Goal: Transaction & Acquisition: Purchase product/service

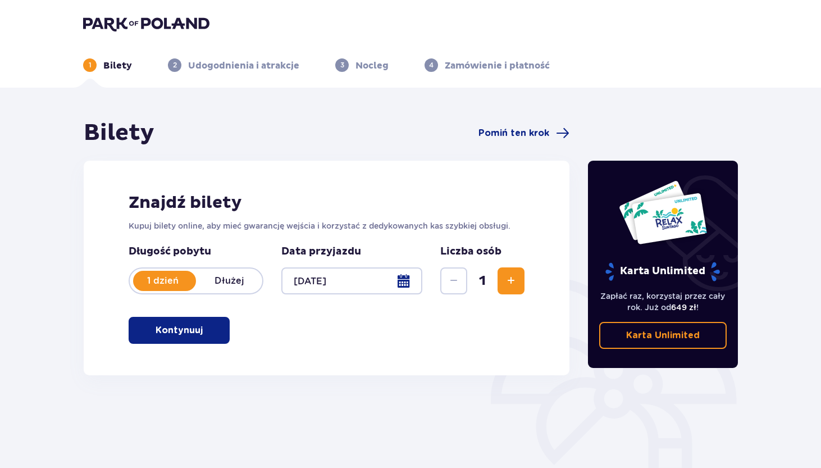
click at [171, 335] on p "Kontynuuj" at bounding box center [179, 330] width 47 height 12
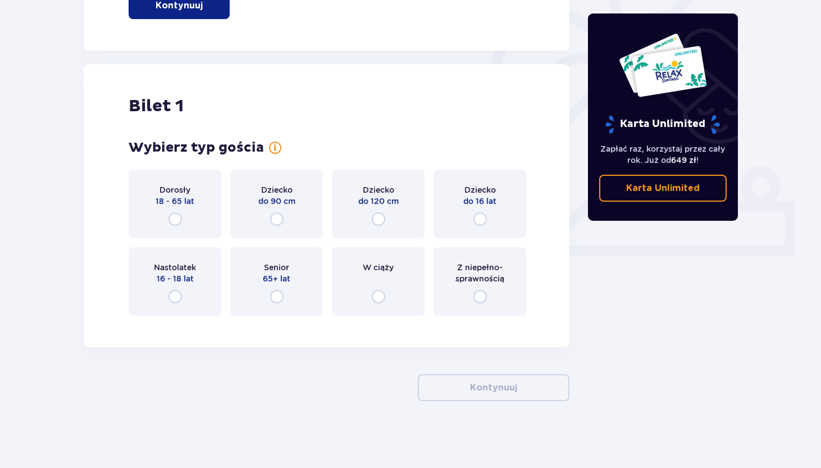
scroll to position [325, 0]
click at [167, 204] on span "18 - 65 lat" at bounding box center [175, 200] width 39 height 11
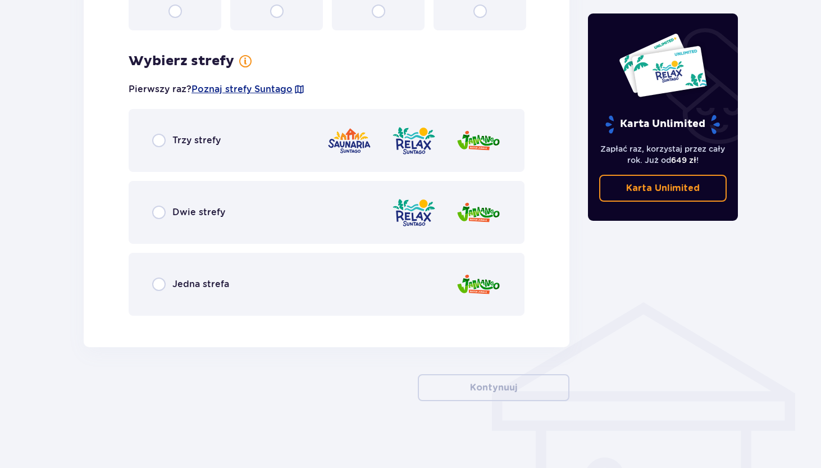
scroll to position [610, 0]
click at [181, 140] on span "Trzy strefy" at bounding box center [196, 140] width 48 height 12
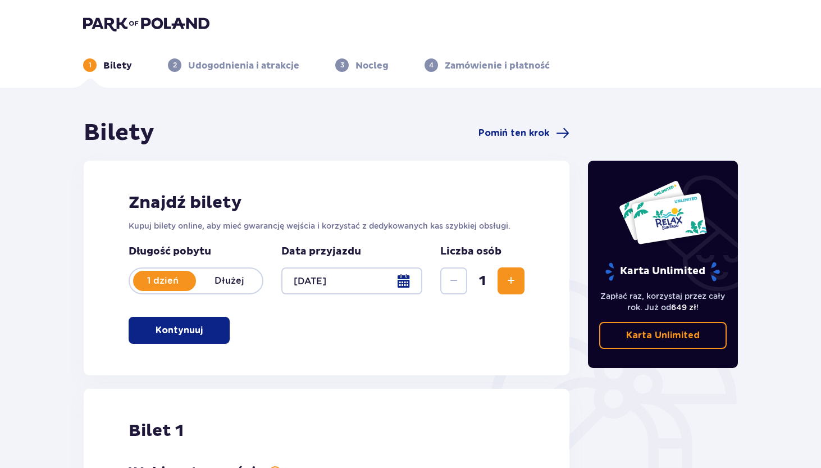
scroll to position [0, 0]
click at [165, 25] on img at bounding box center [146, 24] width 126 height 16
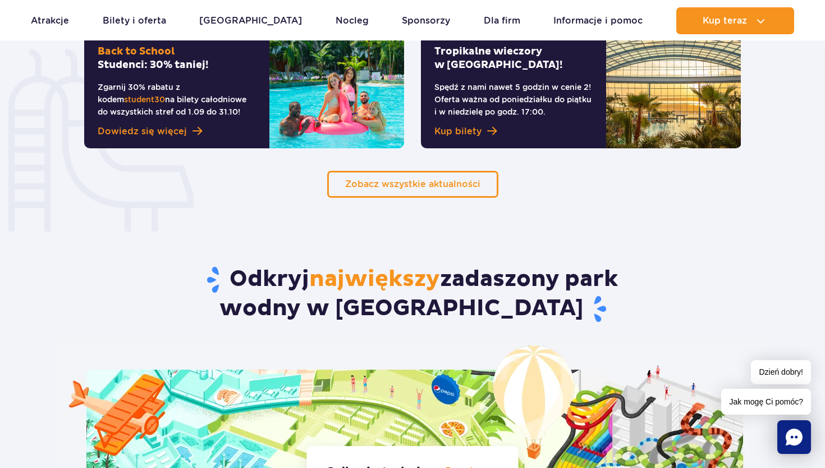
scroll to position [888, 0]
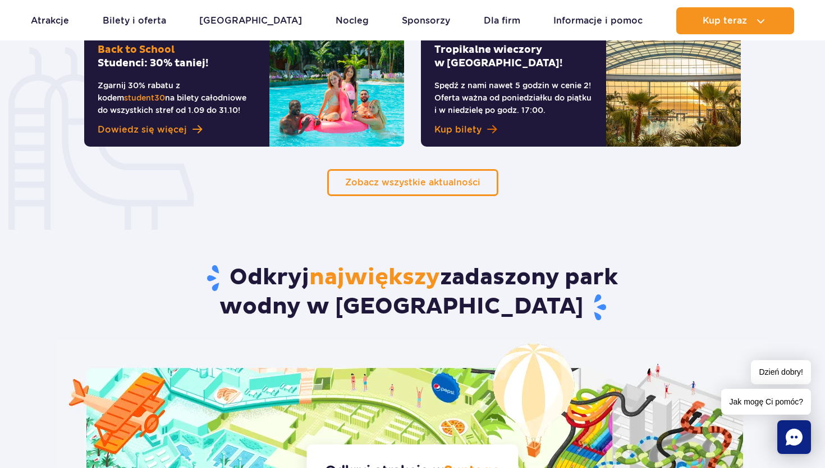
click at [481, 127] on span "Kup bilety" at bounding box center [458, 129] width 47 height 13
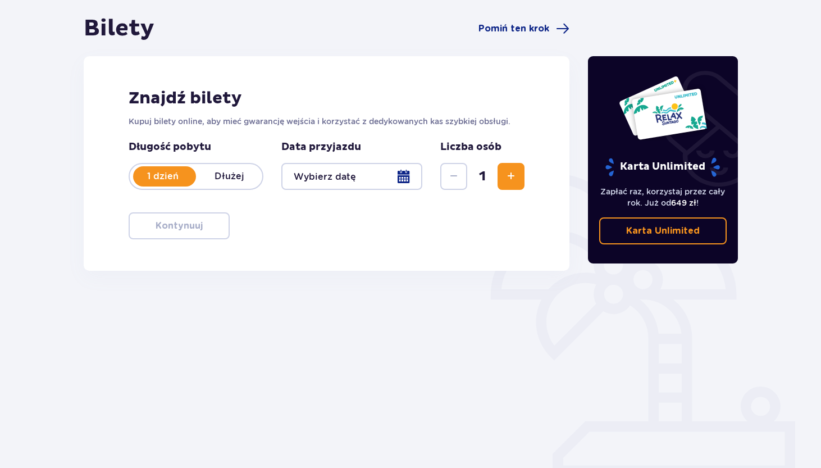
scroll to position [104, 0]
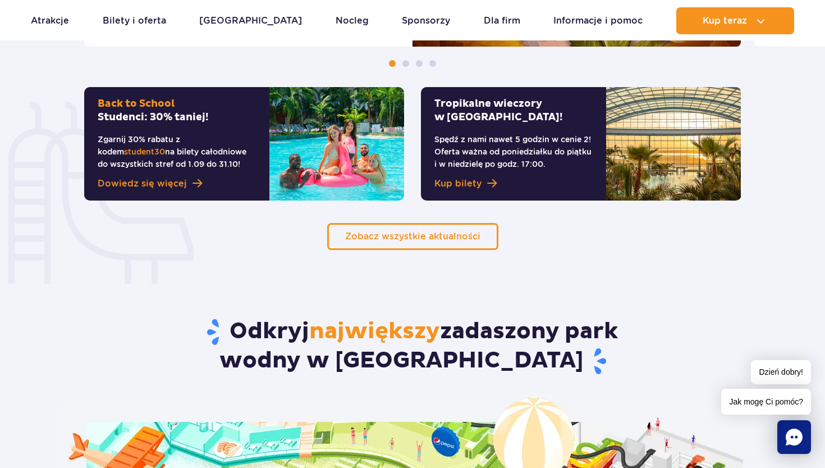
scroll to position [848, 0]
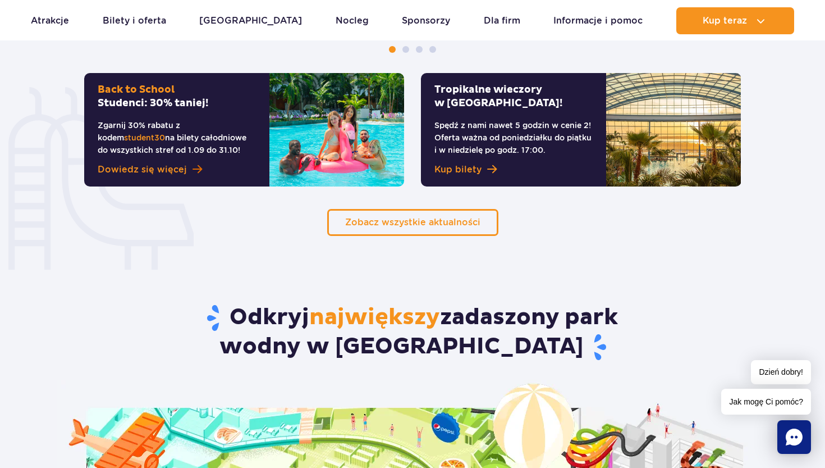
click at [174, 165] on span "Dowiedz się więcej" at bounding box center [142, 169] width 89 height 13
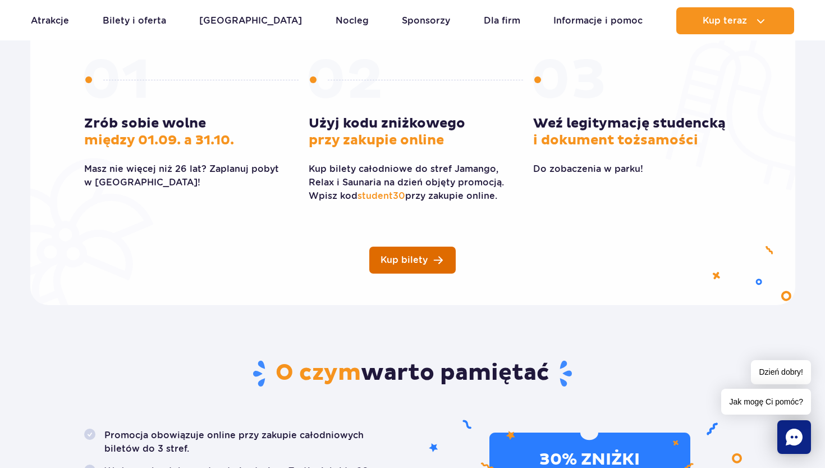
scroll to position [279, 0]
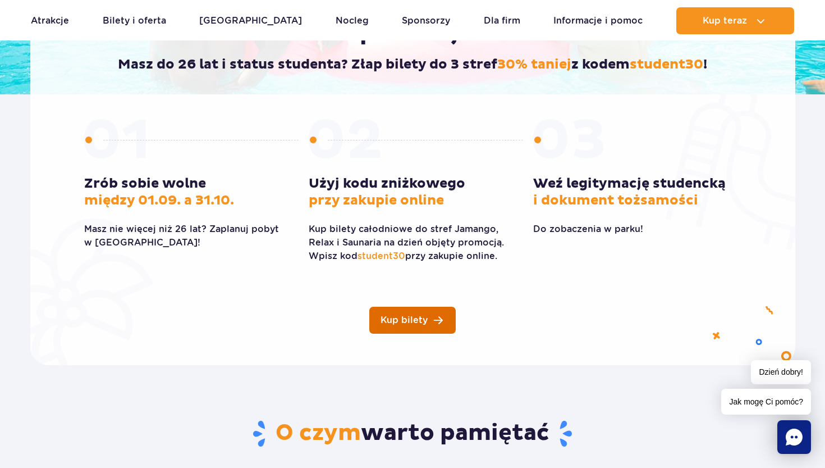
click at [404, 316] on span "Kup bilety" at bounding box center [404, 320] width 47 height 9
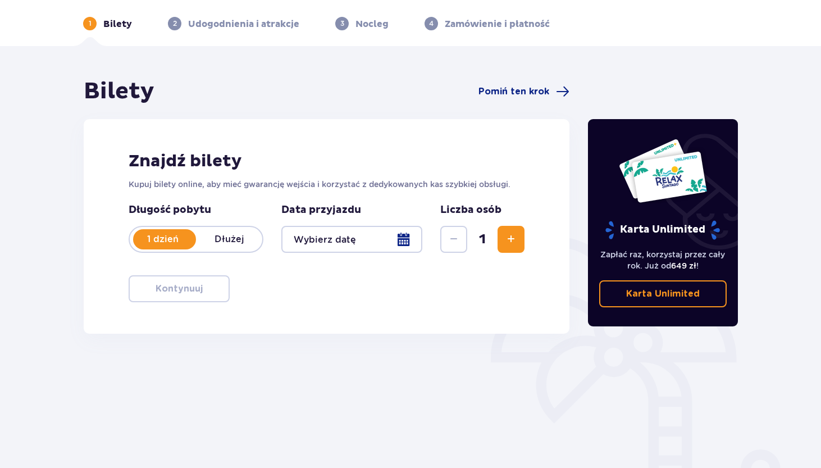
scroll to position [40, 0]
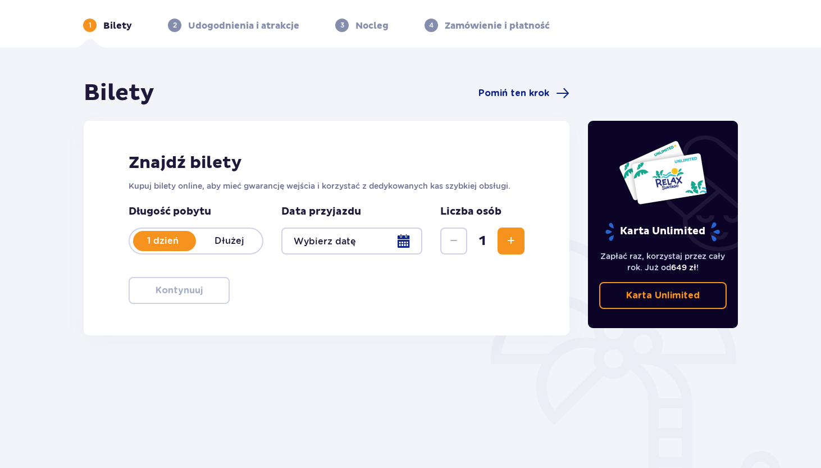
click at [369, 239] on div at bounding box center [351, 240] width 141 height 27
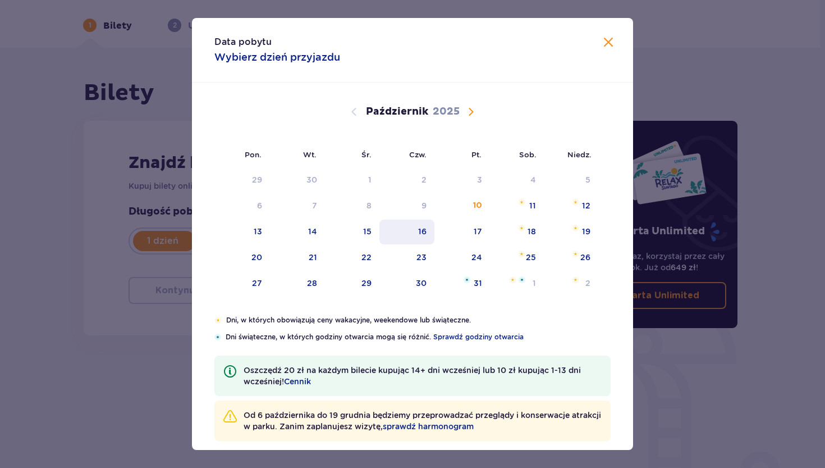
click at [428, 230] on div "16" at bounding box center [408, 232] width 56 height 25
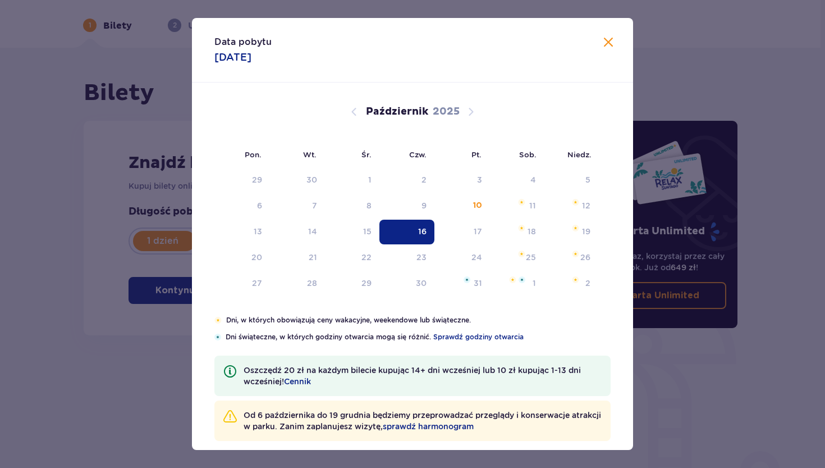
type input "[DATE]"
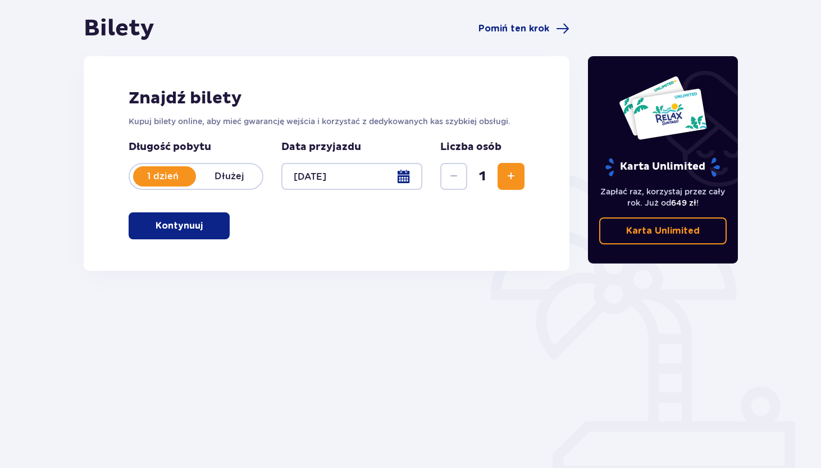
scroll to position [104, 0]
click at [507, 177] on span "Zwiększ" at bounding box center [510, 176] width 13 height 13
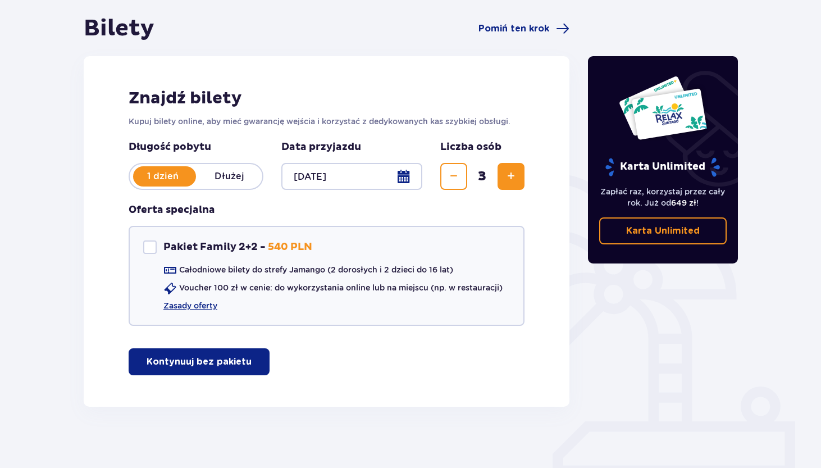
click at [211, 364] on p "Kontynuuj bez pakietu" at bounding box center [199, 361] width 105 height 12
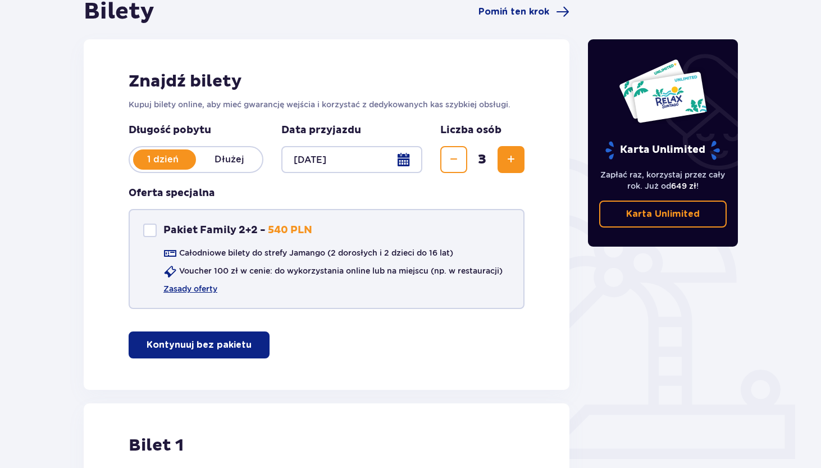
scroll to position [170, 0]
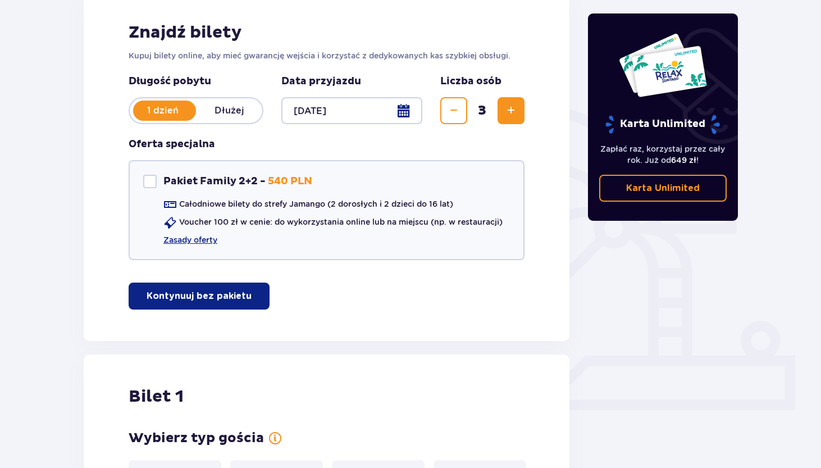
click at [215, 299] on p "Kontynuuj bez pakietu" at bounding box center [199, 296] width 105 height 12
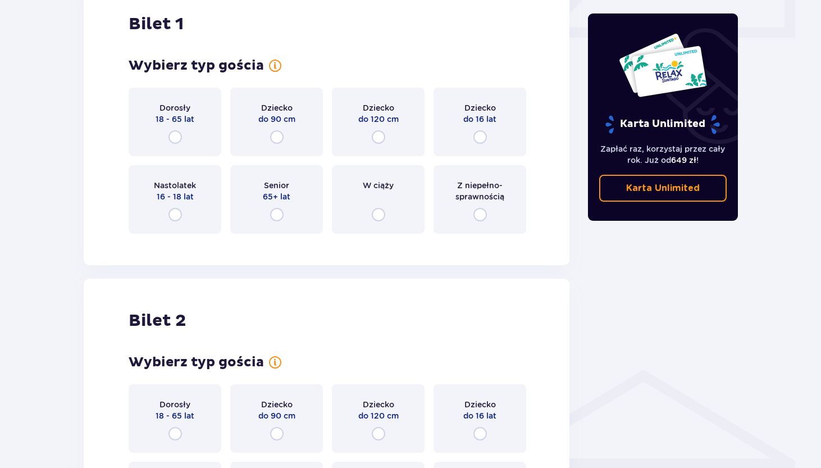
click at [172, 117] on span "18 - 65 lat" at bounding box center [175, 118] width 39 height 11
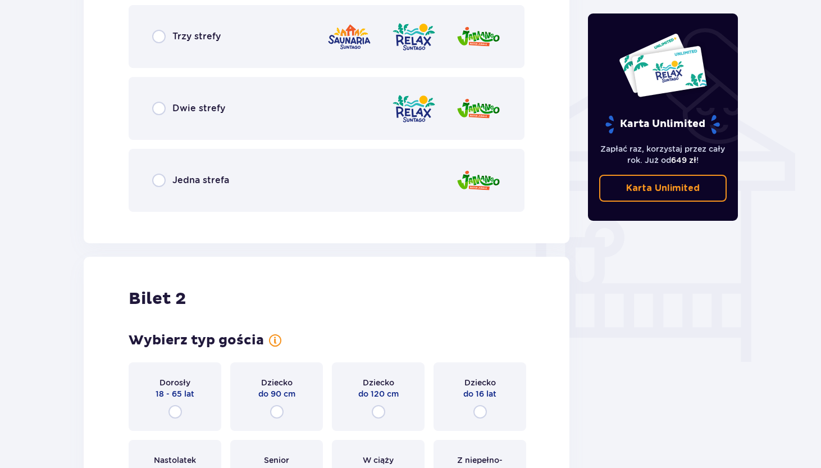
scroll to position [782, 0]
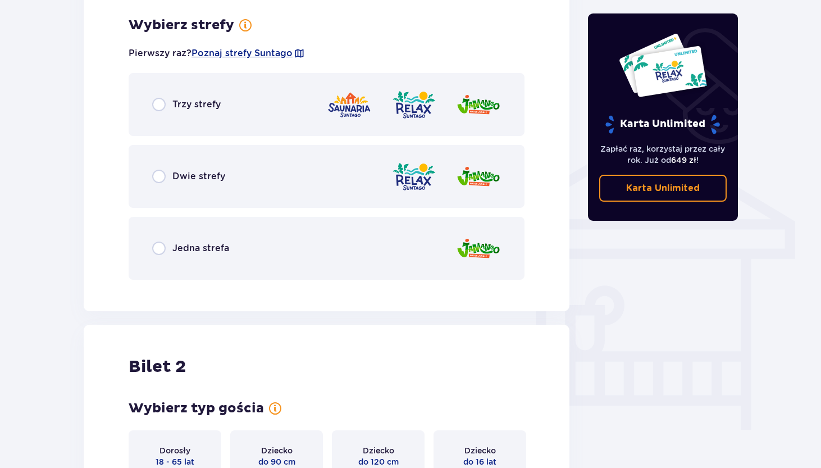
click at [188, 116] on div "Trzy strefy" at bounding box center [327, 104] width 396 height 63
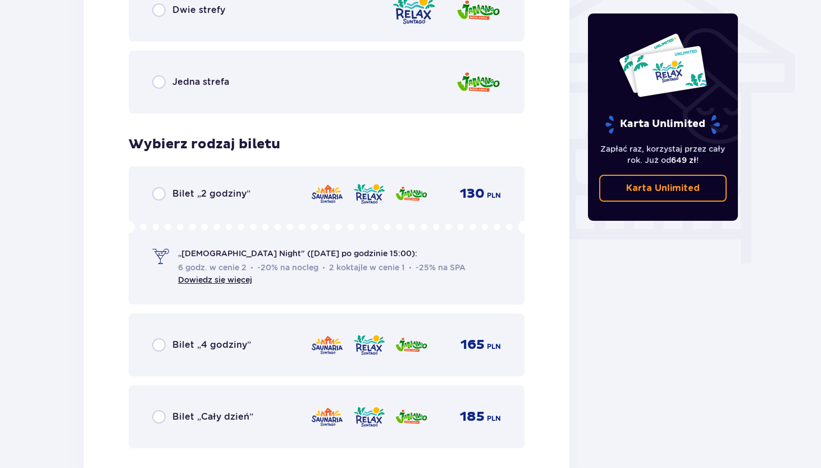
scroll to position [1012, 0]
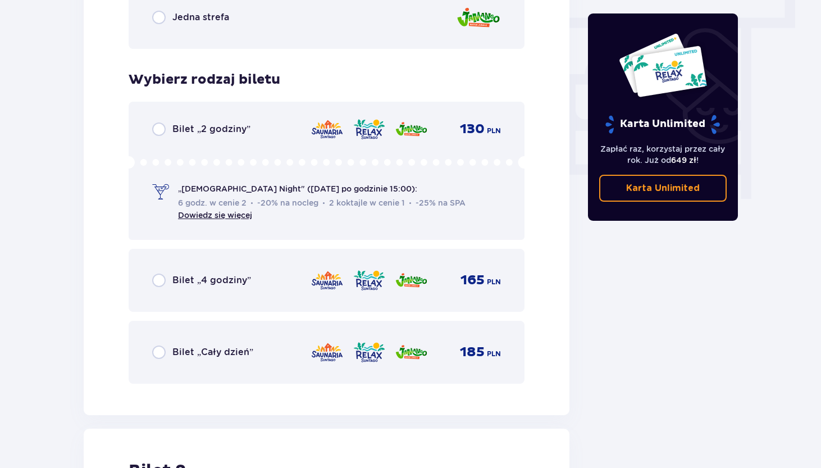
click at [162, 346] on input "radio" at bounding box center [158, 351] width 13 height 13
radio input "true"
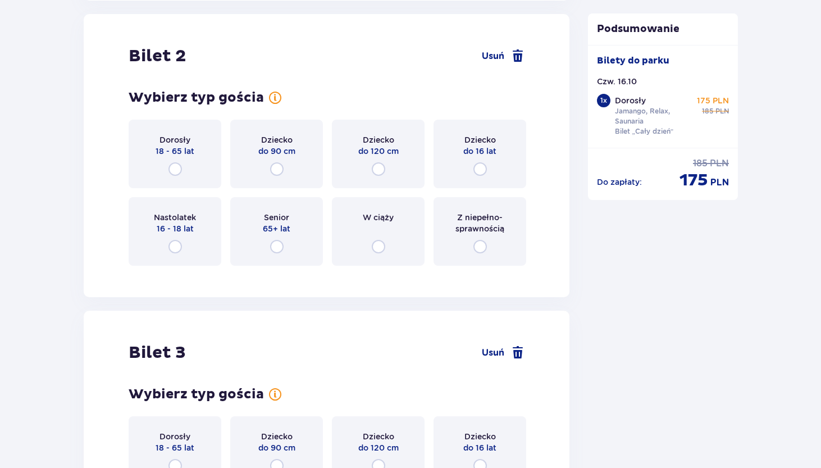
scroll to position [1427, 0]
click at [165, 168] on div "Dorosły 18 - 65 lat" at bounding box center [175, 153] width 93 height 69
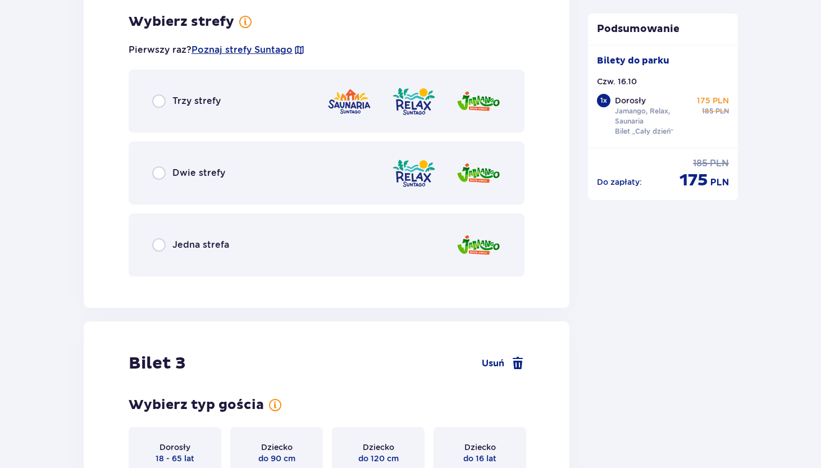
click at [162, 101] on input "radio" at bounding box center [158, 100] width 13 height 13
radio input "true"
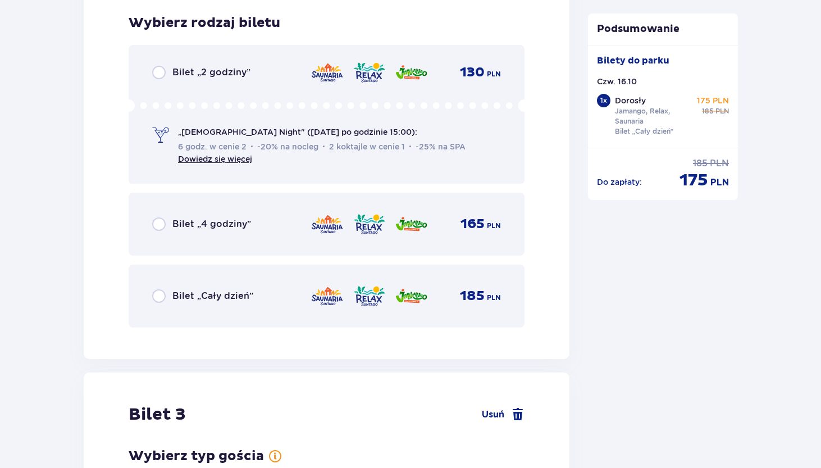
scroll to position [1987, 0]
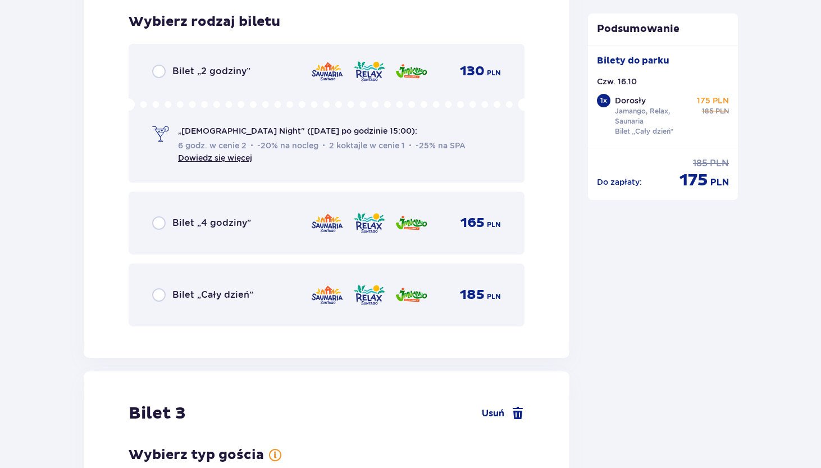
click at [161, 298] on input "radio" at bounding box center [158, 294] width 13 height 13
radio input "true"
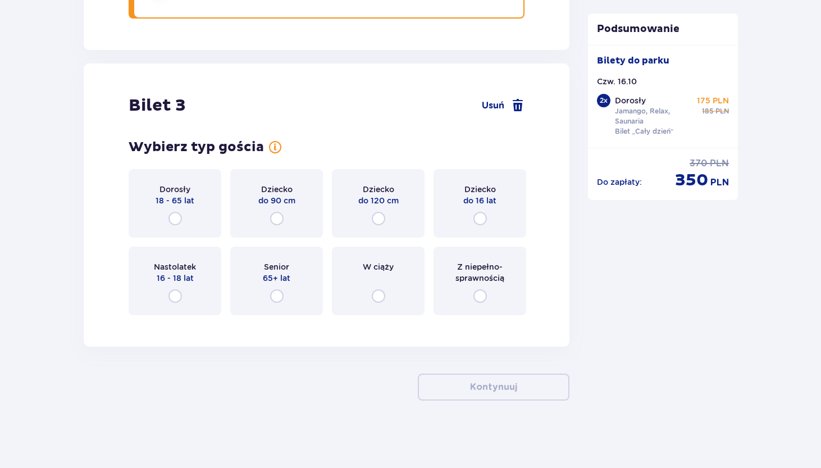
click at [180, 215] on input "radio" at bounding box center [174, 218] width 13 height 13
radio input "true"
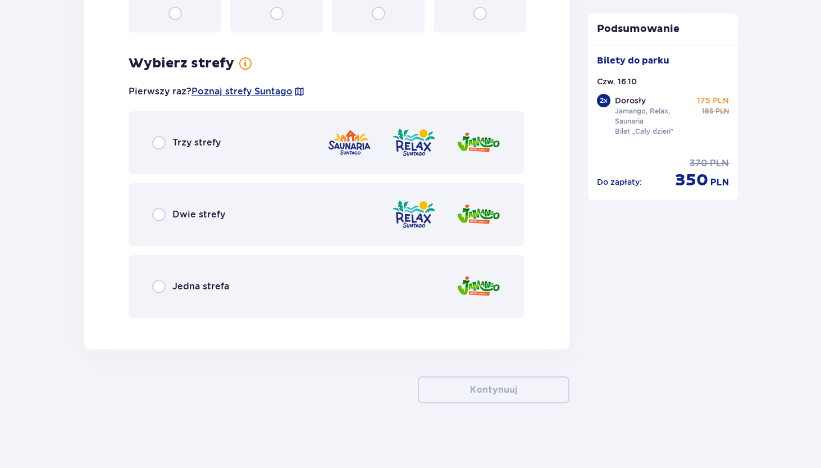
scroll to position [2580, 0]
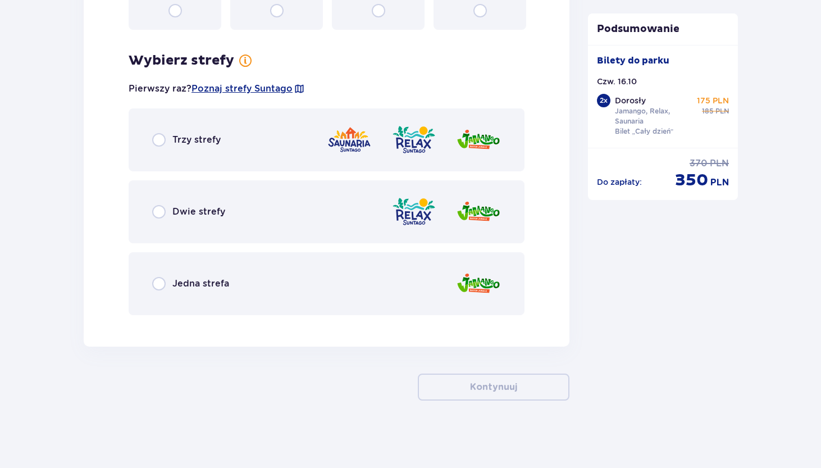
click at [156, 137] on input "radio" at bounding box center [158, 139] width 13 height 13
radio input "true"
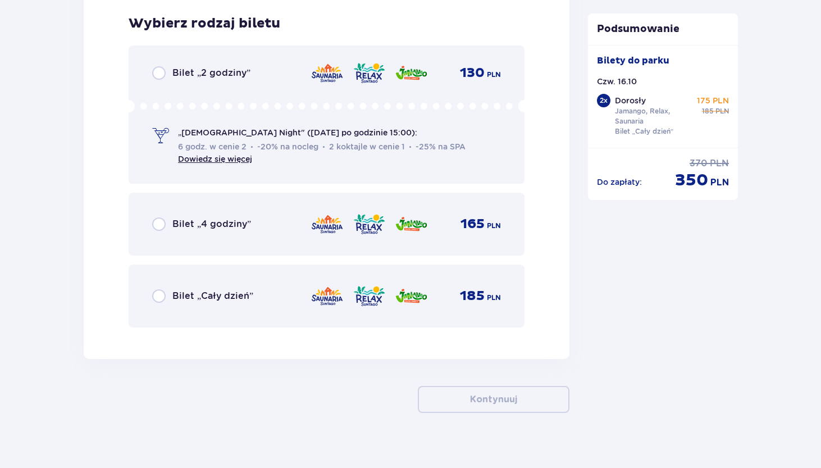
scroll to position [2903, 0]
click at [157, 300] on input "radio" at bounding box center [158, 294] width 13 height 13
radio input "true"
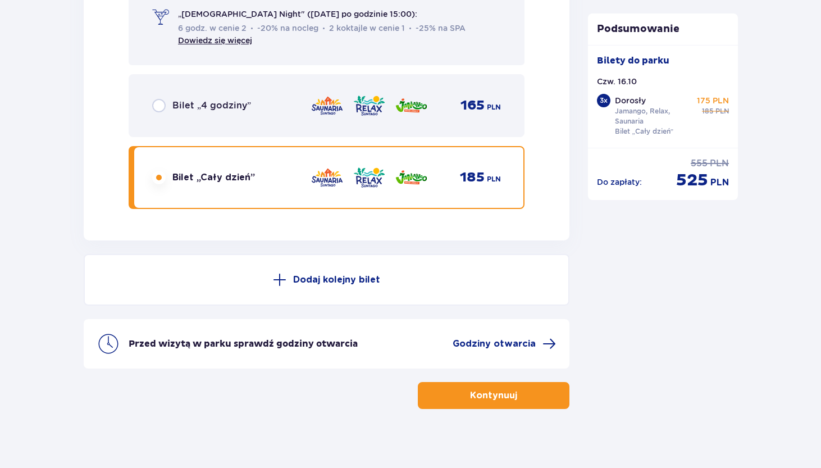
scroll to position [3029, 0]
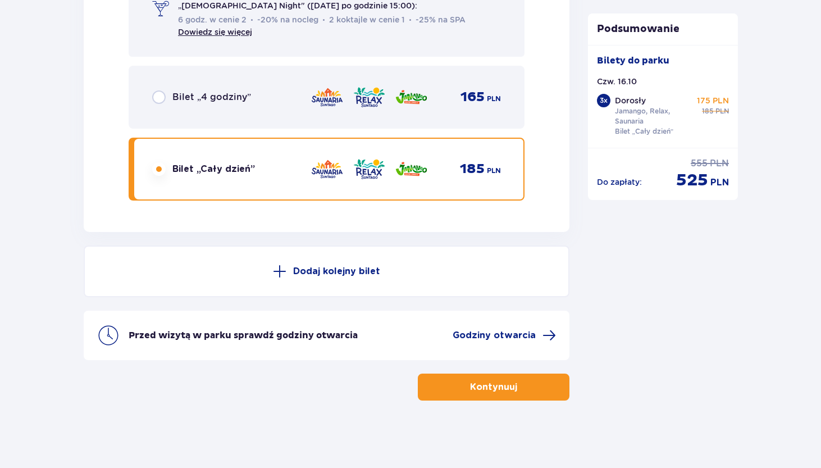
click at [316, 275] on p "Dodaj kolejny bilet" at bounding box center [336, 271] width 87 height 12
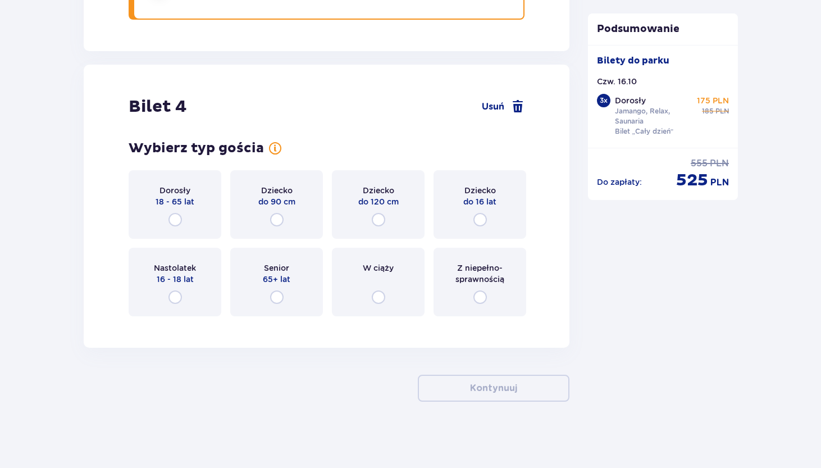
scroll to position [3211, 0]
click at [514, 107] on span at bounding box center [517, 105] width 13 height 13
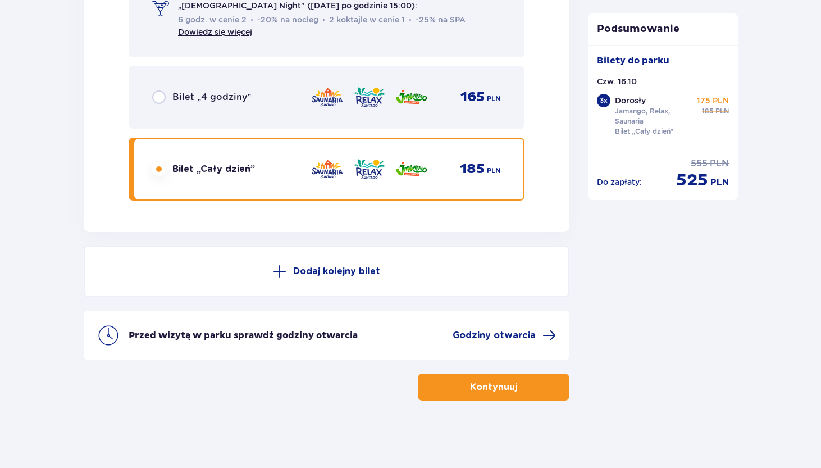
scroll to position [3029, 0]
click at [507, 387] on p "Kontynuuj" at bounding box center [493, 387] width 47 height 12
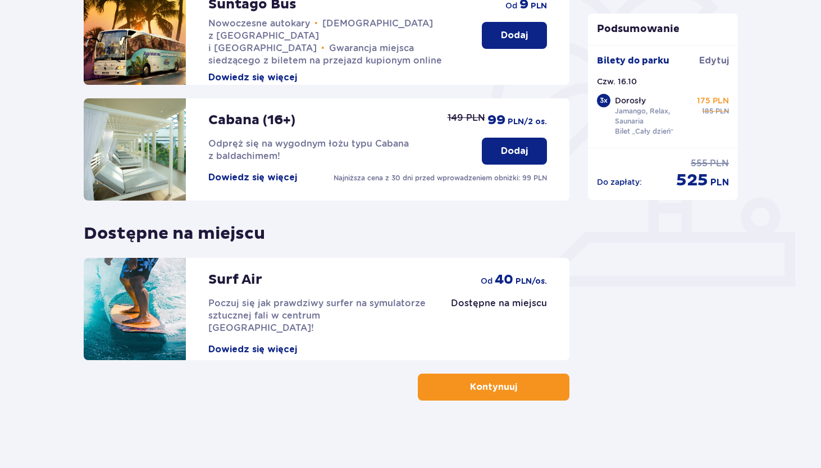
click at [507, 387] on p "Kontynuuj" at bounding box center [493, 387] width 47 height 12
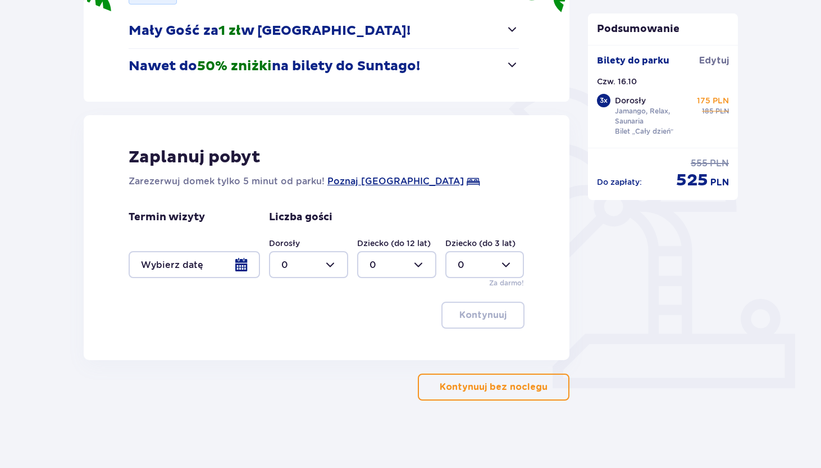
click at [503, 387] on p "Kontynuuj bez noclegu" at bounding box center [494, 387] width 108 height 12
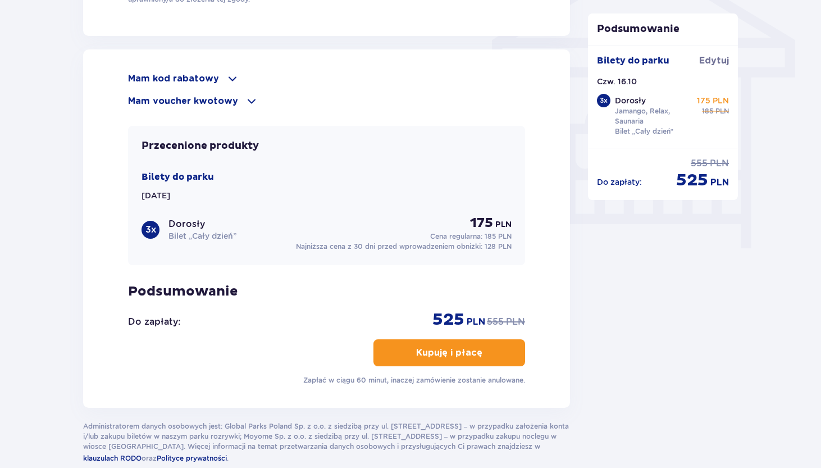
scroll to position [969, 0]
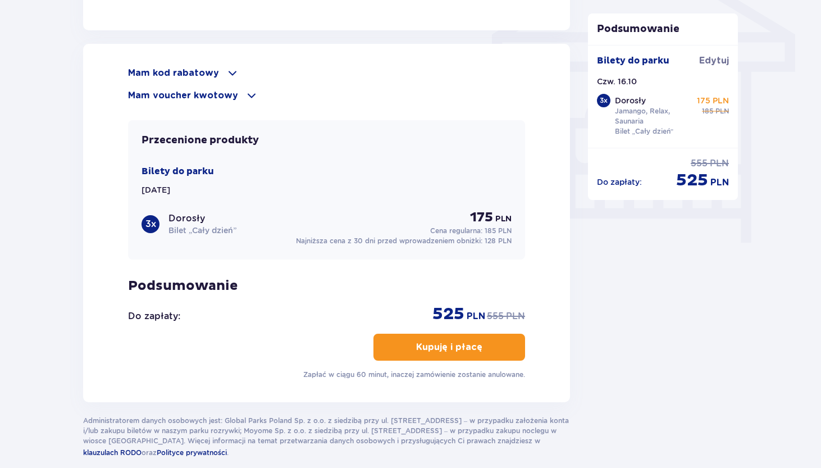
click at [207, 71] on p "Mam kod rabatowy" at bounding box center [173, 73] width 91 height 12
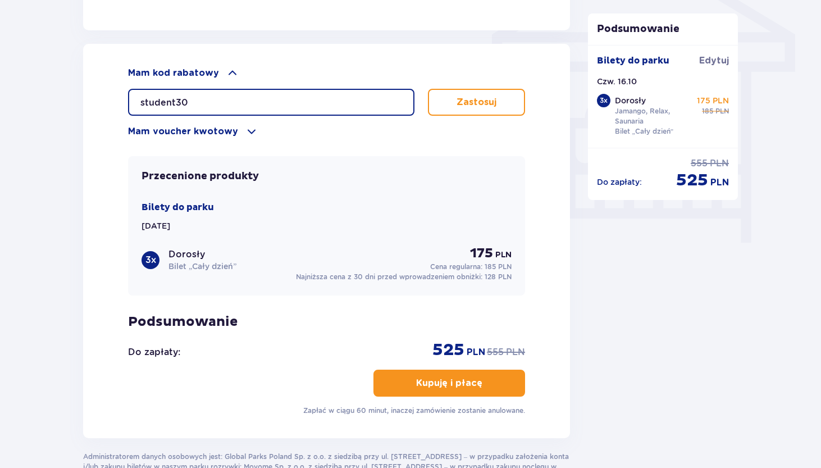
type input "student30"
click at [477, 99] on p "Zastosuj" at bounding box center [477, 102] width 40 height 12
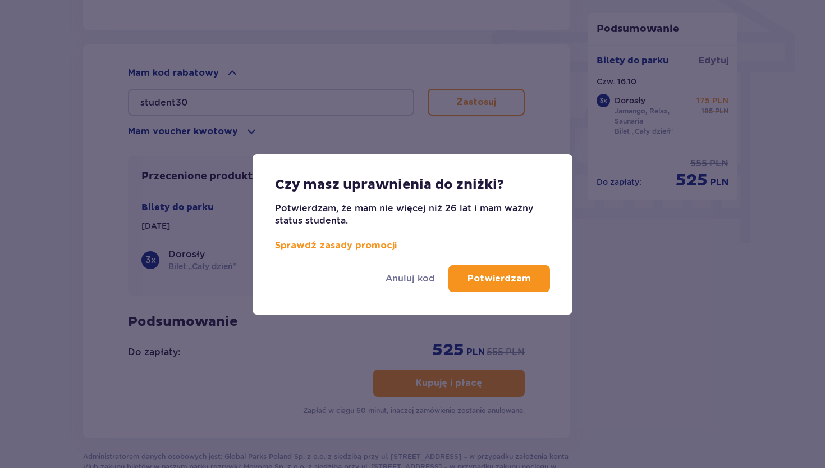
click at [500, 290] on button "Potwierdzam" at bounding box center [500, 278] width 102 height 27
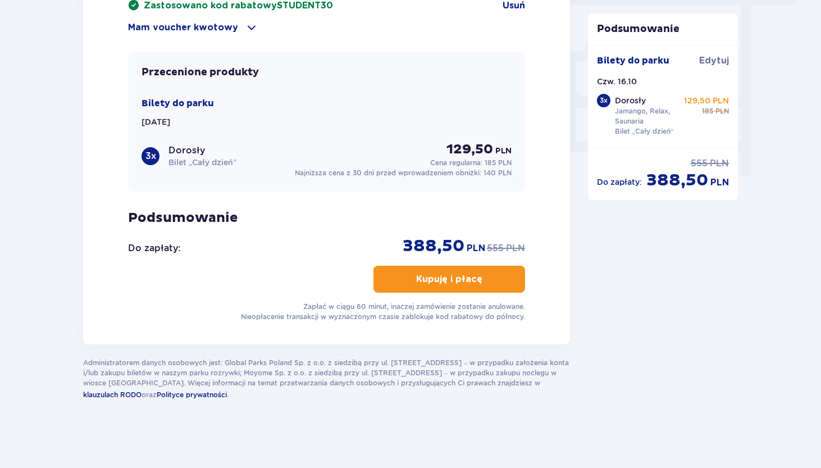
scroll to position [1036, 0]
click at [455, 280] on p "Kupuję i płacę" at bounding box center [449, 279] width 66 height 12
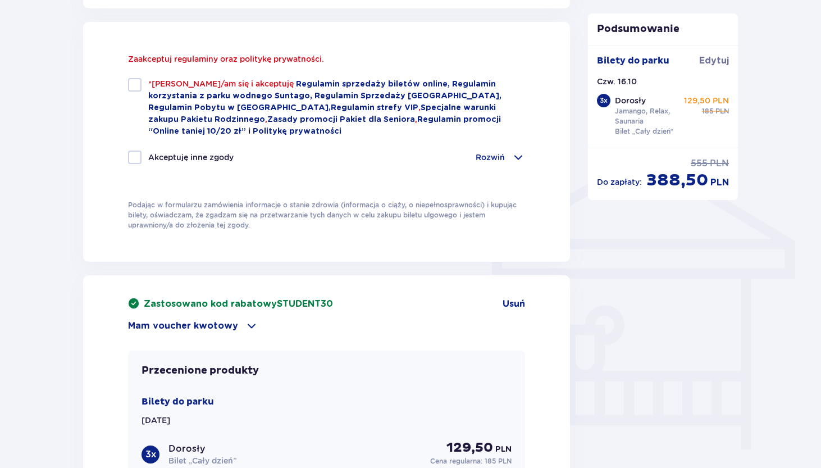
scroll to position [759, 0]
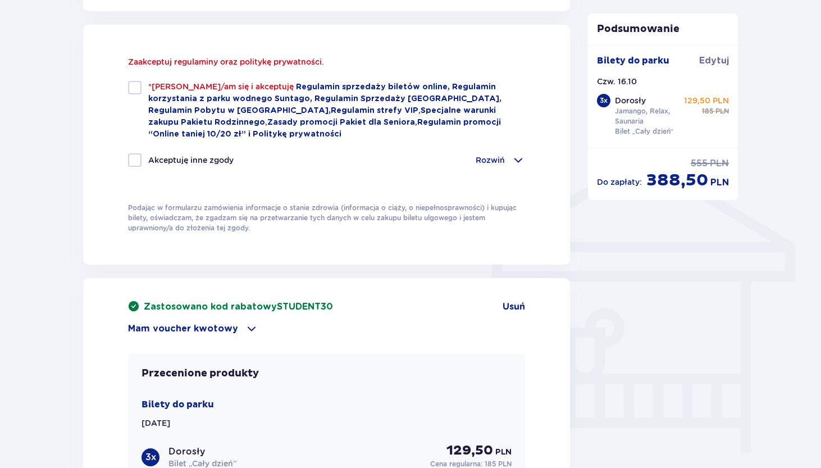
click at [134, 93] on div at bounding box center [134, 87] width 13 height 13
checkbox input "true"
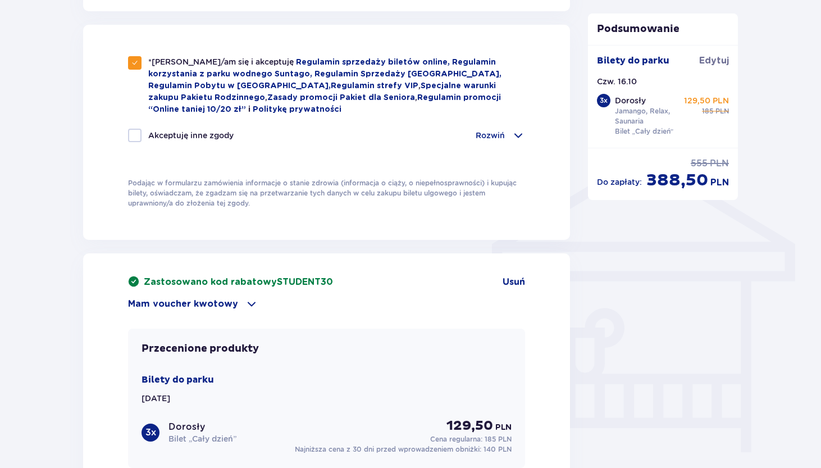
click at [134, 134] on div at bounding box center [134, 135] width 13 height 13
checkbox input "true"
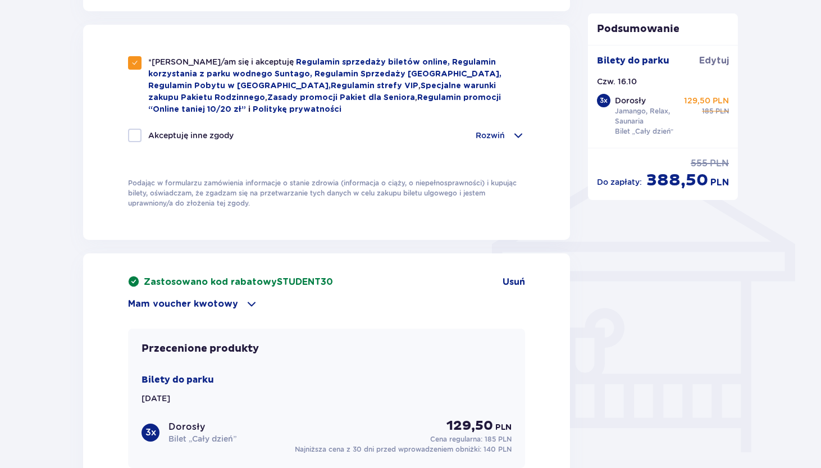
checkbox input "true"
click at [141, 135] on div at bounding box center [134, 135] width 13 height 13
checkbox input "false"
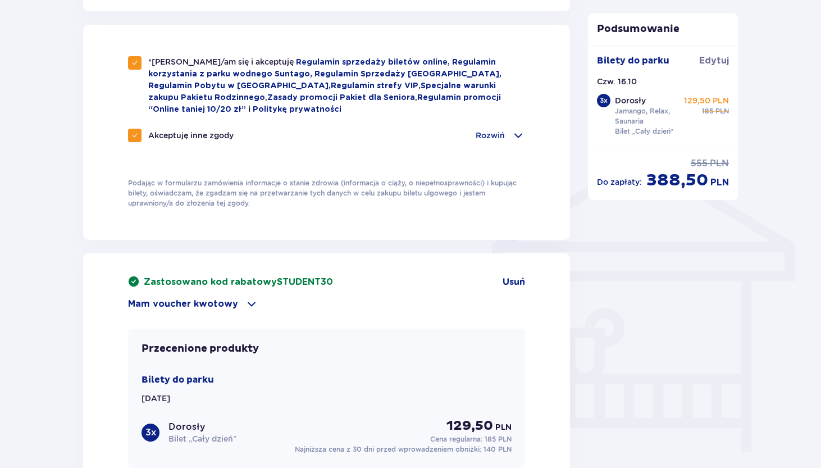
checkbox input "false"
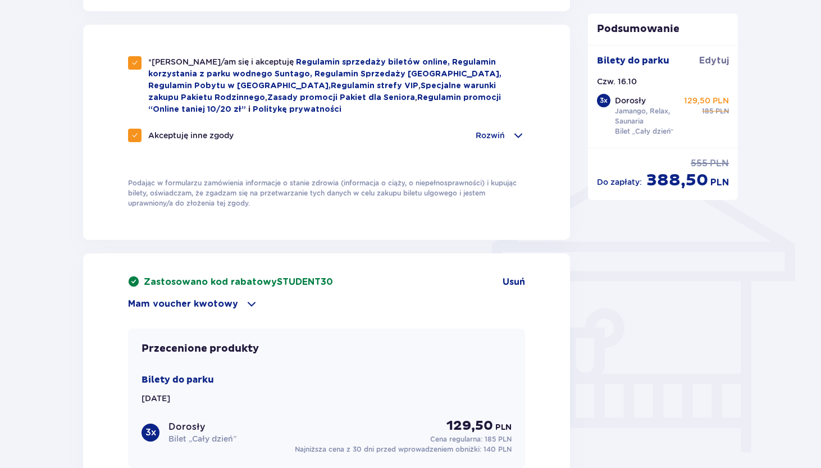
checkbox input "false"
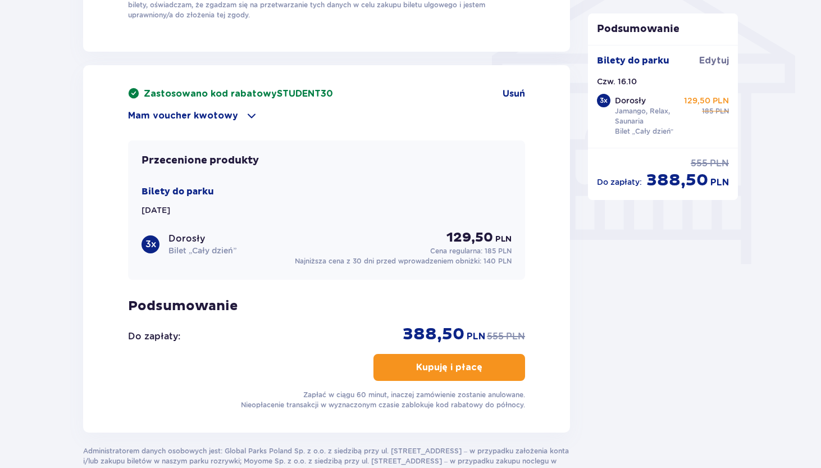
scroll to position [950, 0]
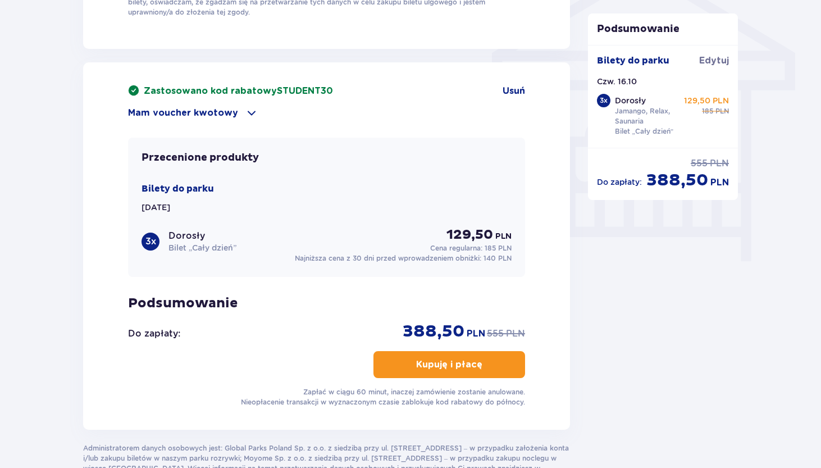
click at [451, 368] on p "Kupuję i płacę" at bounding box center [449, 364] width 66 height 12
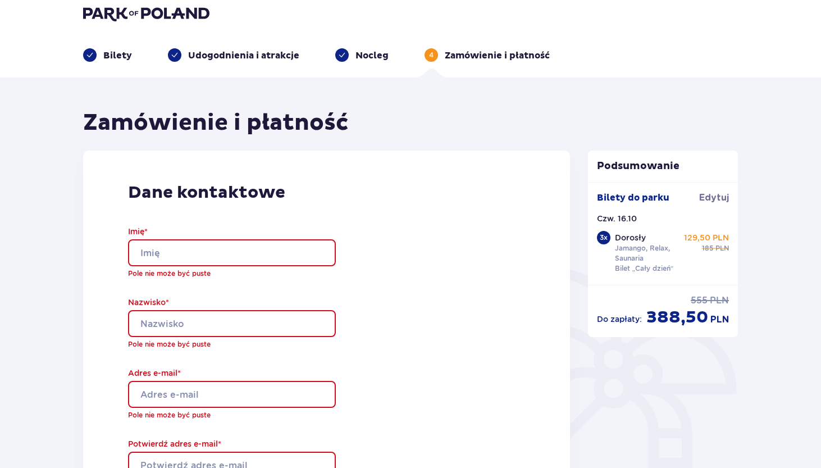
scroll to position [12, 0]
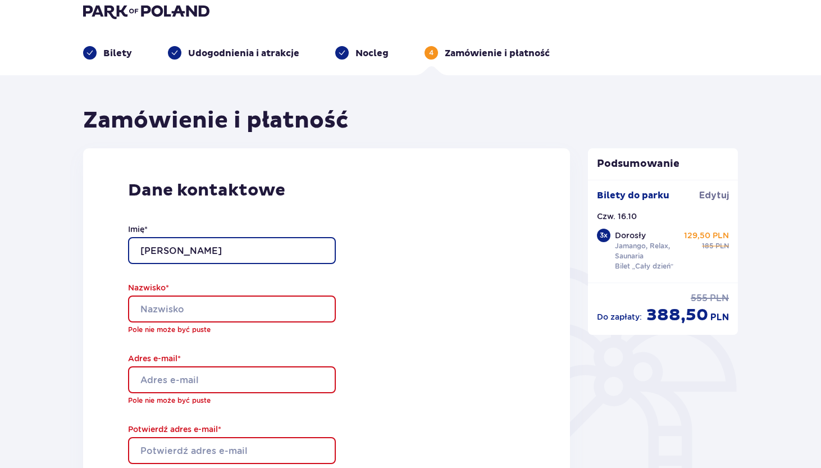
click at [144, 252] on input "jakub" at bounding box center [232, 250] width 208 height 27
type input "Jakub"
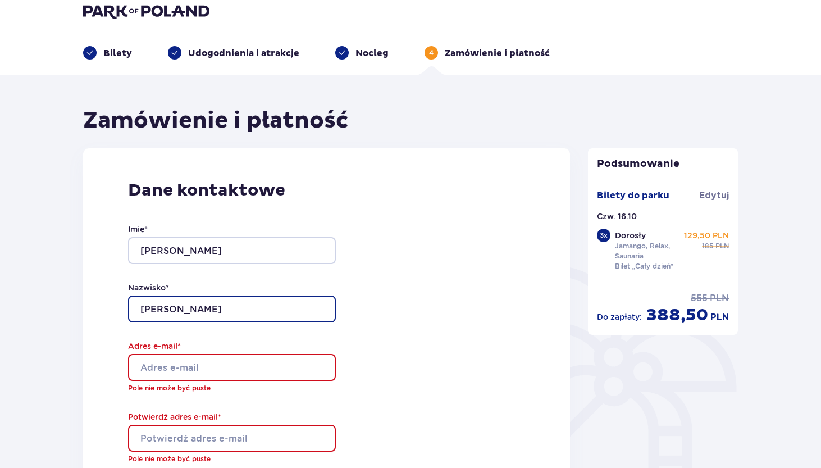
type input "Lewandowski"
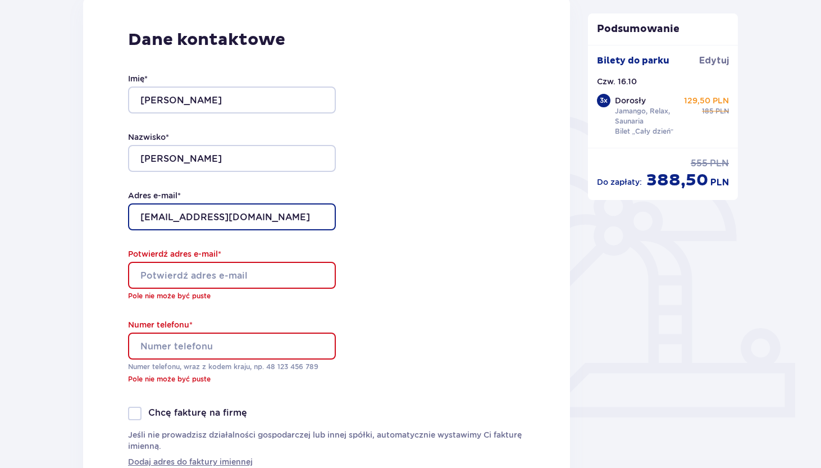
scroll to position [165, 0]
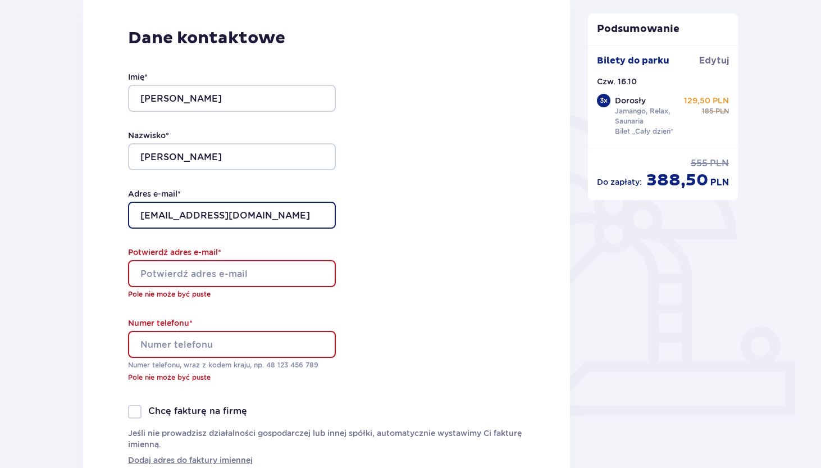
type input "kubalewandowski@icloud.com"
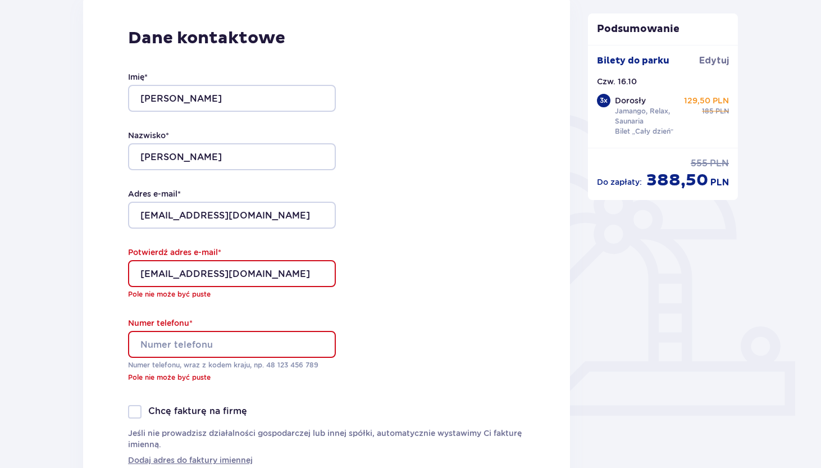
type input "kubalewandowski@icloud.com"
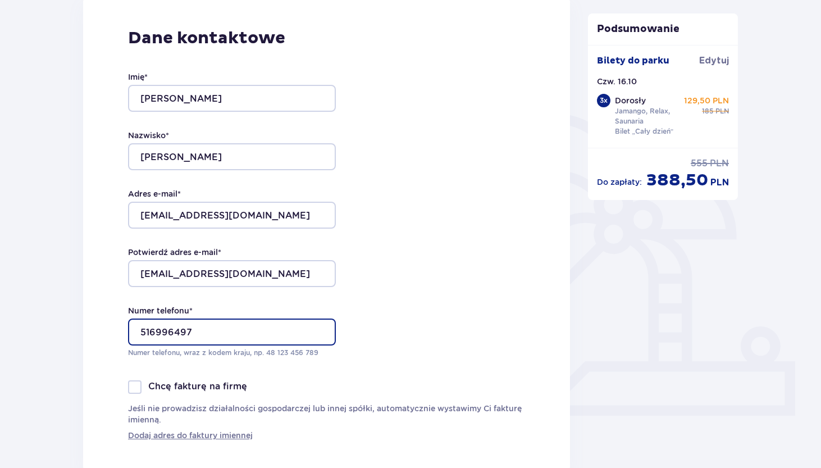
type input "516996497"
click at [323, 366] on div "Imię * Jakub Nazwisko * Lewandowski Adres e-mail * kubalewandowski@icloud.com P…" at bounding box center [232, 214] width 208 height 331
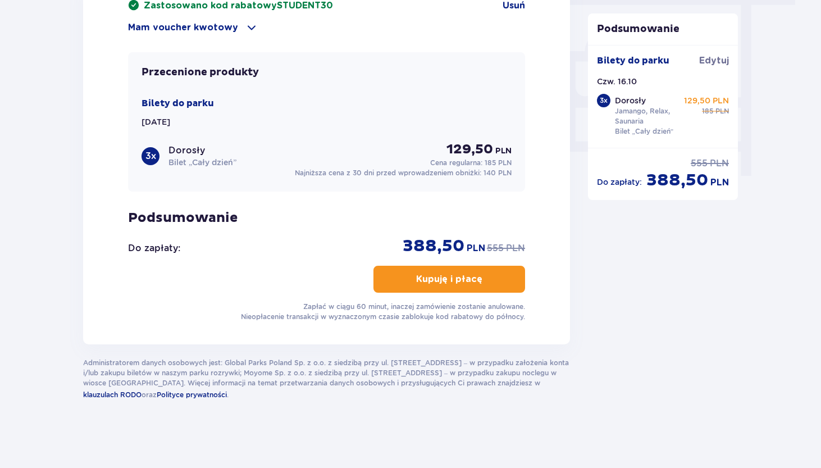
scroll to position [1036, 0]
click at [404, 286] on button "Kupuję i płacę" at bounding box center [449, 279] width 152 height 27
click at [498, 282] on button "Kupuję i płacę" at bounding box center [449, 279] width 152 height 27
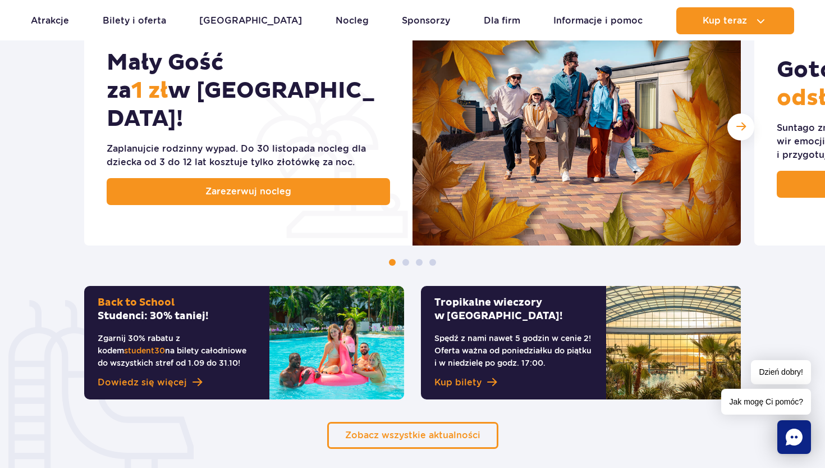
scroll to position [633, 0]
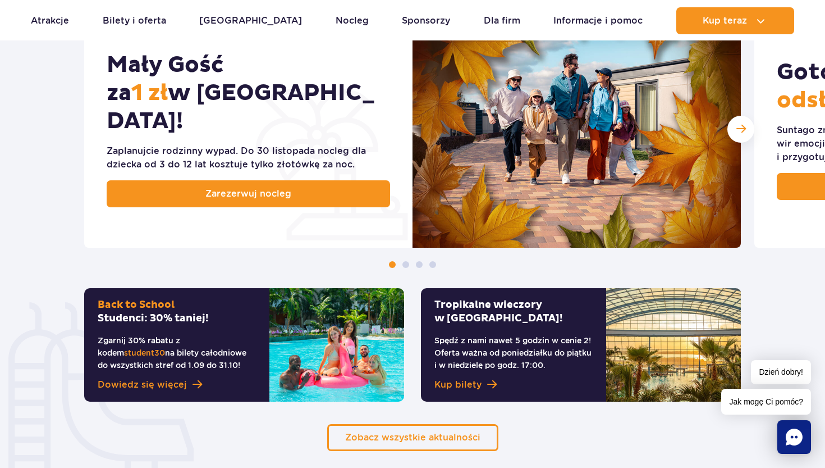
click at [244, 358] on p "Zgarnij 30% rabatu z kodem student30 na bilety całodniowe do wszystkich stref o…" at bounding box center [177, 352] width 158 height 37
click at [174, 332] on div "Back to [GEOGRAPHIC_DATA]: 30% taniej! Zgarnij 30% rabatu z kodem student30 na …" at bounding box center [176, 344] width 185 height 113
click at [172, 386] on span "Dowiedz się więcej" at bounding box center [142, 384] width 89 height 13
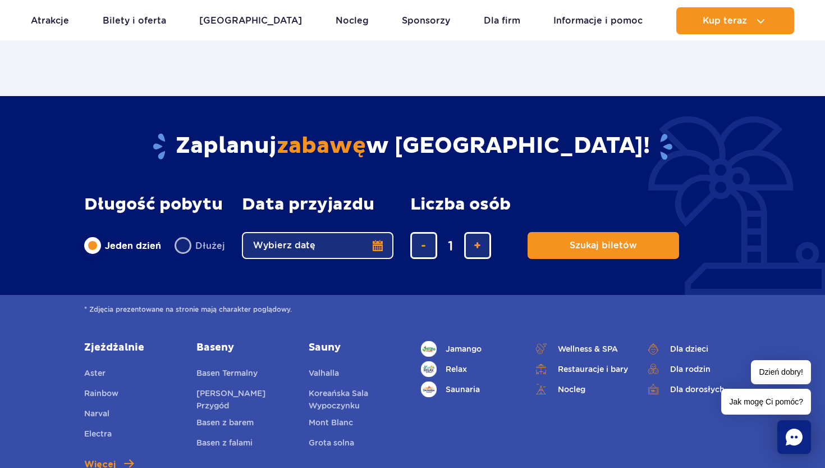
scroll to position [869, 0]
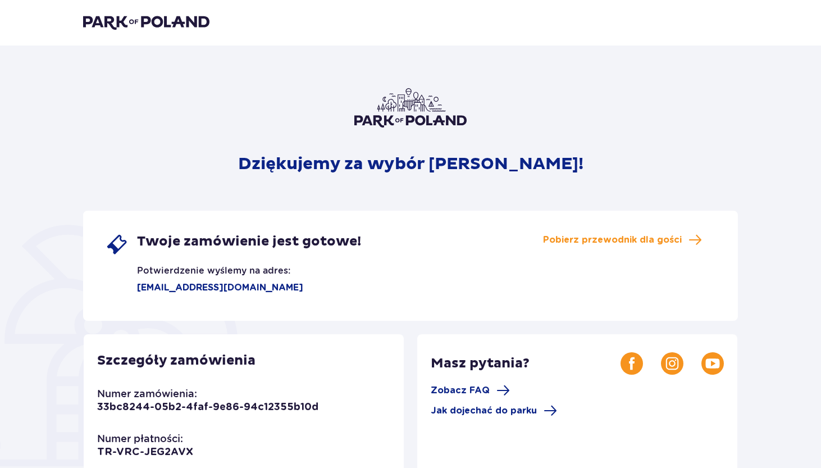
scroll to position [3, 0]
